Goal: Task Accomplishment & Management: Complete application form

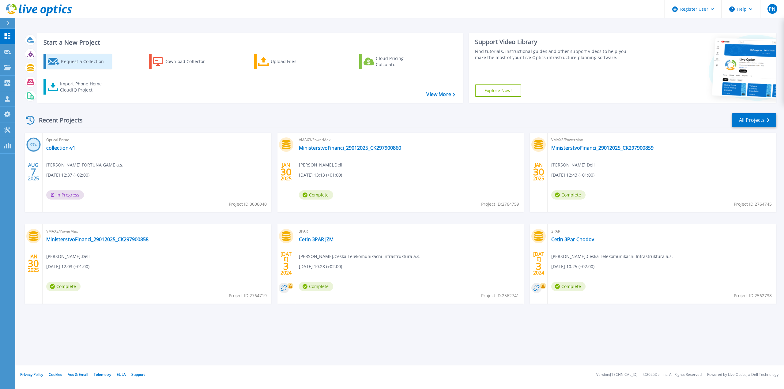
click at [79, 62] on div "Request a Collection" at bounding box center [85, 61] width 49 height 12
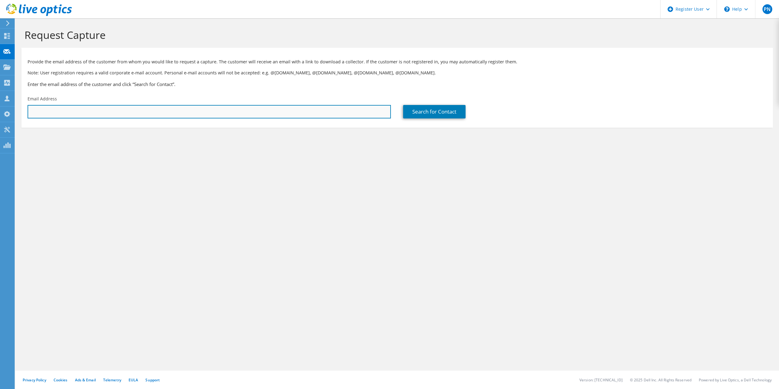
click at [87, 114] on input "text" at bounding box center [209, 111] width 363 height 13
click at [84, 114] on input "text" at bounding box center [209, 111] width 363 height 13
click at [60, 110] on input "text" at bounding box center [209, 111] width 363 height 13
paste input "[PERSON_NAME][EMAIL_ADDRESS][DOMAIN_NAME]"
type input "[PERSON_NAME][EMAIL_ADDRESS][DOMAIN_NAME]"
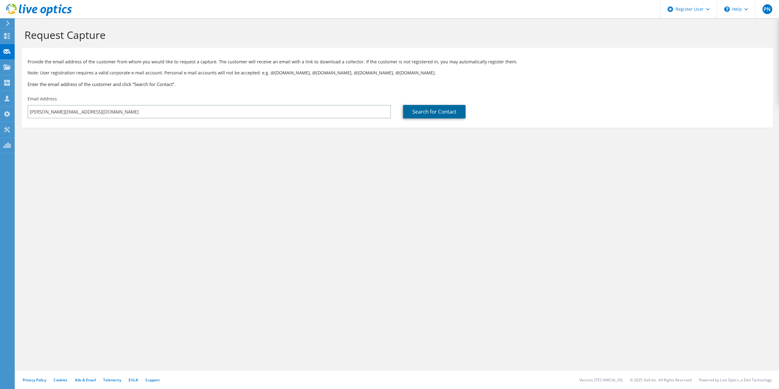
click at [424, 109] on link "Search for Contact" at bounding box center [434, 111] width 62 height 13
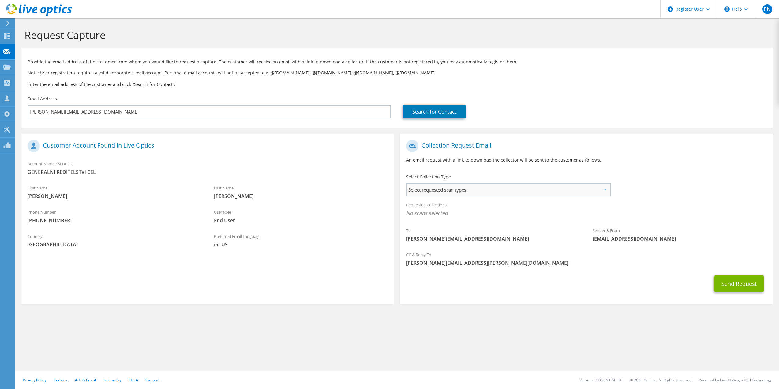
click at [478, 188] on span "Select requested scan types" at bounding box center [508, 190] width 203 height 12
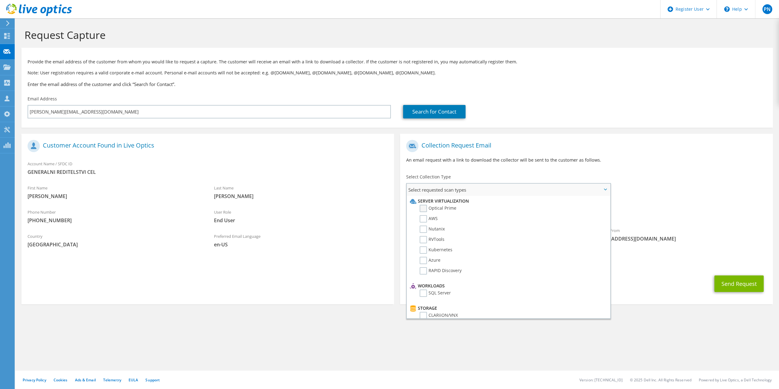
click at [425, 209] on label "Optical Prime" at bounding box center [438, 208] width 37 height 7
click at [0, 0] on input "Optical Prime" at bounding box center [0, 0] width 0 height 0
click at [614, 139] on div "Collection Request Email An email request with a link to download the collector…" at bounding box center [586, 154] width 373 height 34
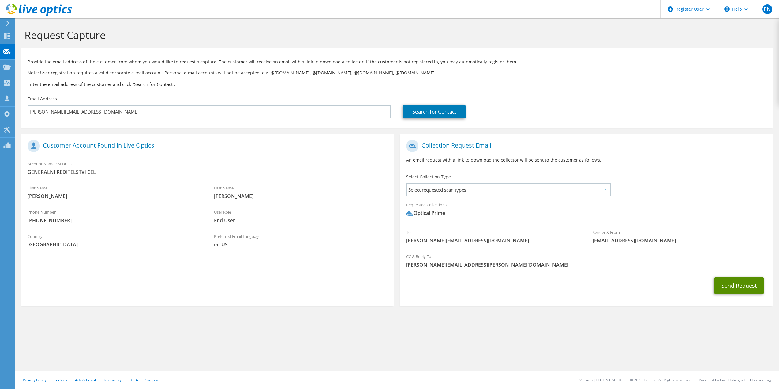
click at [739, 284] on button "Send Request" at bounding box center [739, 285] width 49 height 17
